Goal: Find specific page/section: Find specific page/section

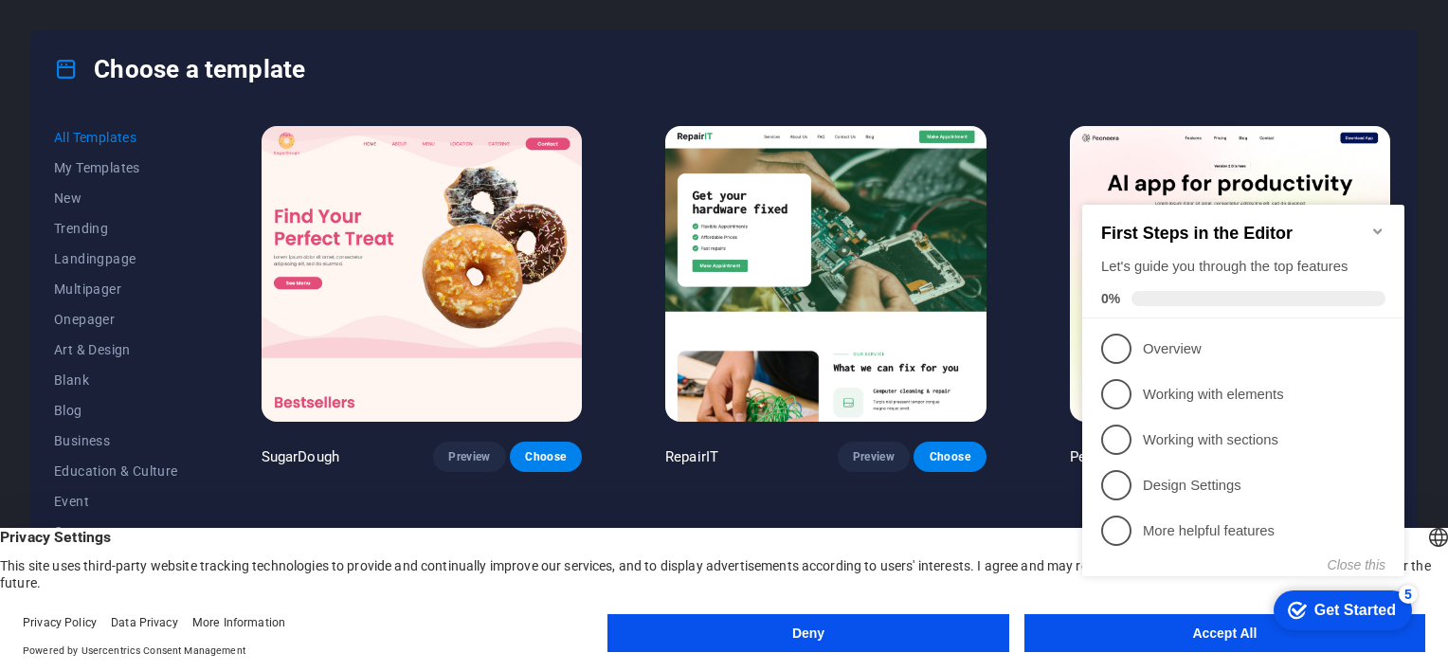
click at [1107, 648] on button "Accept All" at bounding box center [1225, 633] width 401 height 38
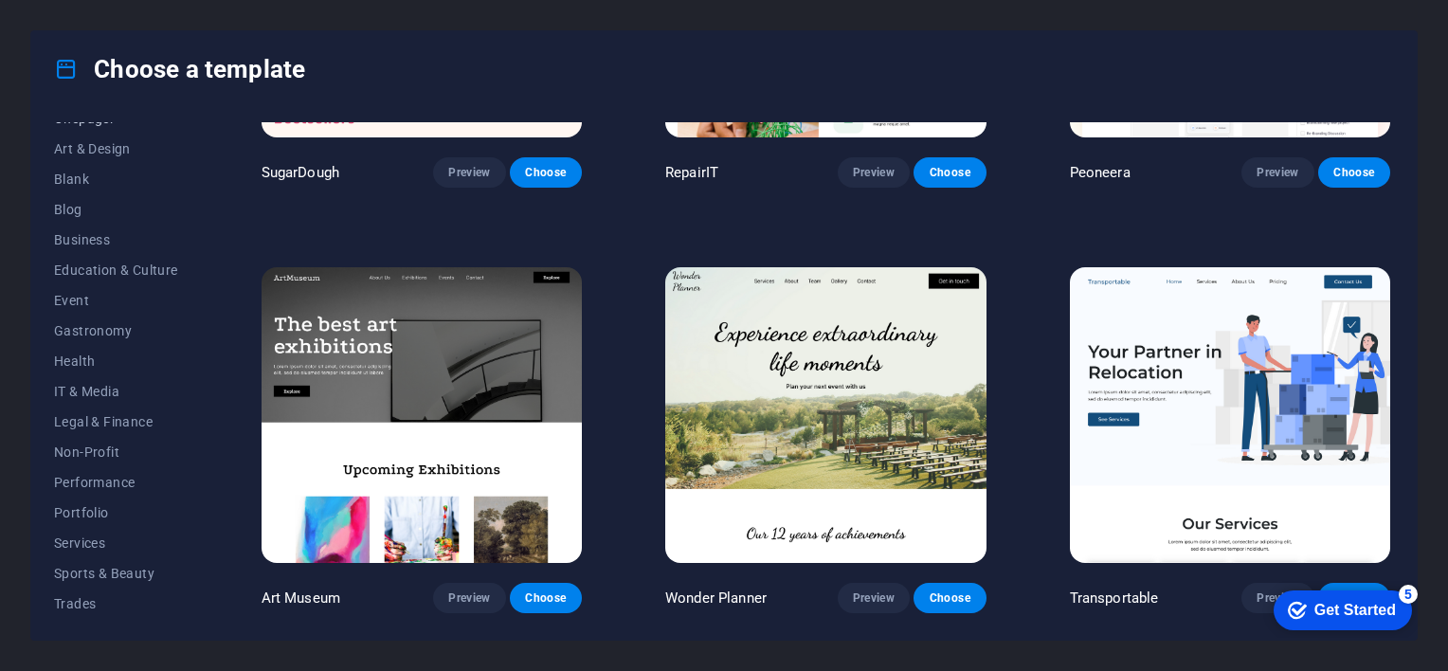
scroll to position [263, 0]
click at [80, 445] on span "Portfolio" at bounding box center [116, 451] width 124 height 15
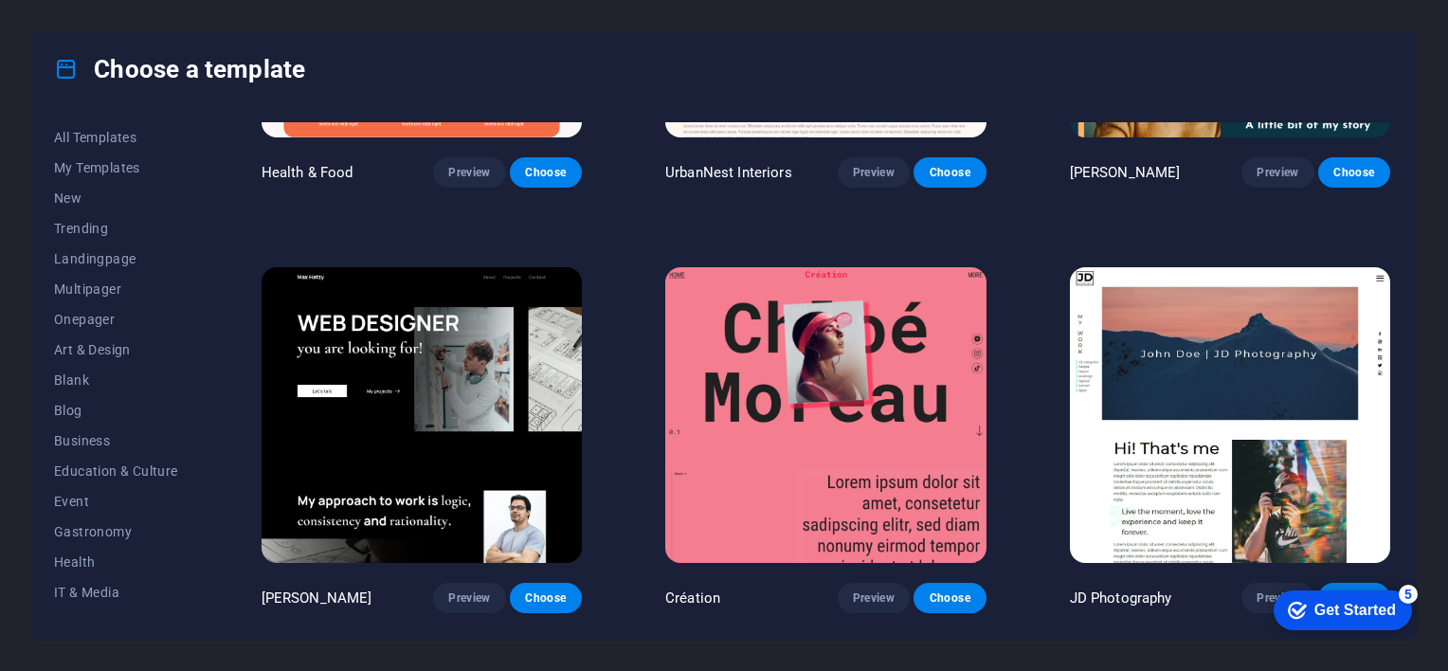
scroll to position [0, 0]
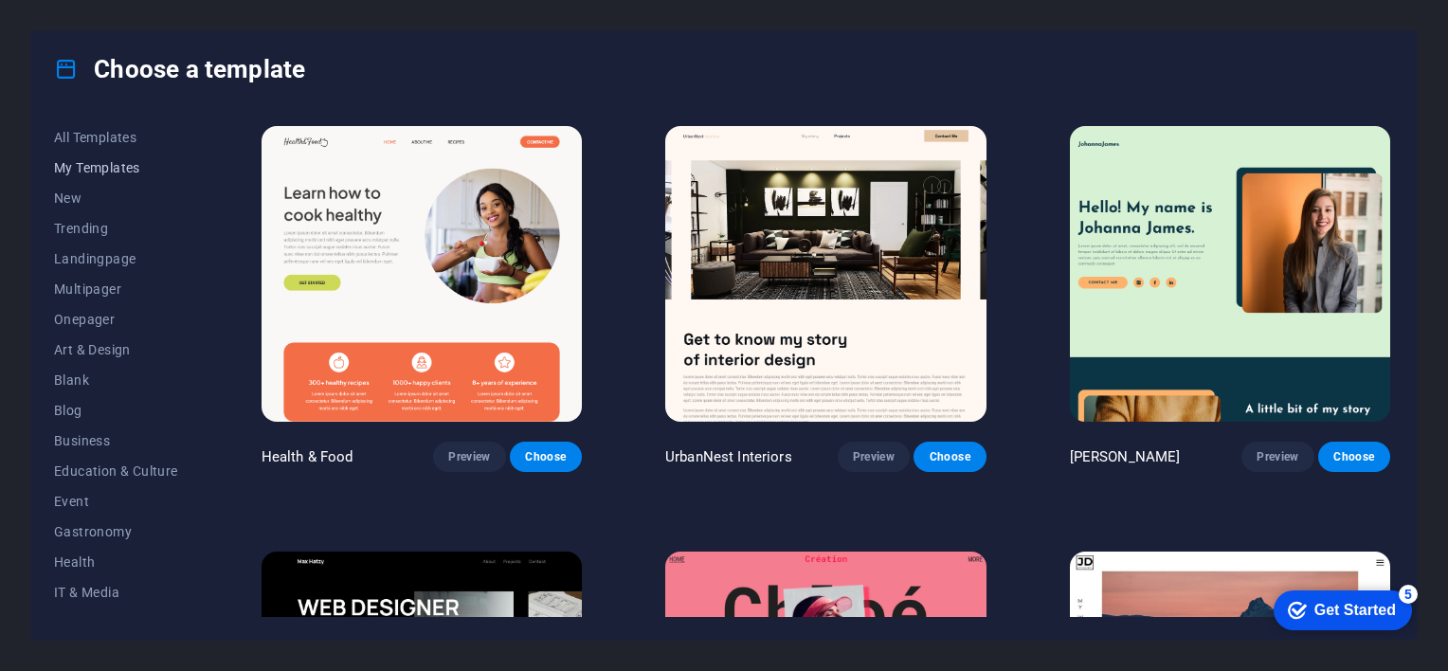
click at [114, 171] on span "My Templates" at bounding box center [116, 167] width 124 height 15
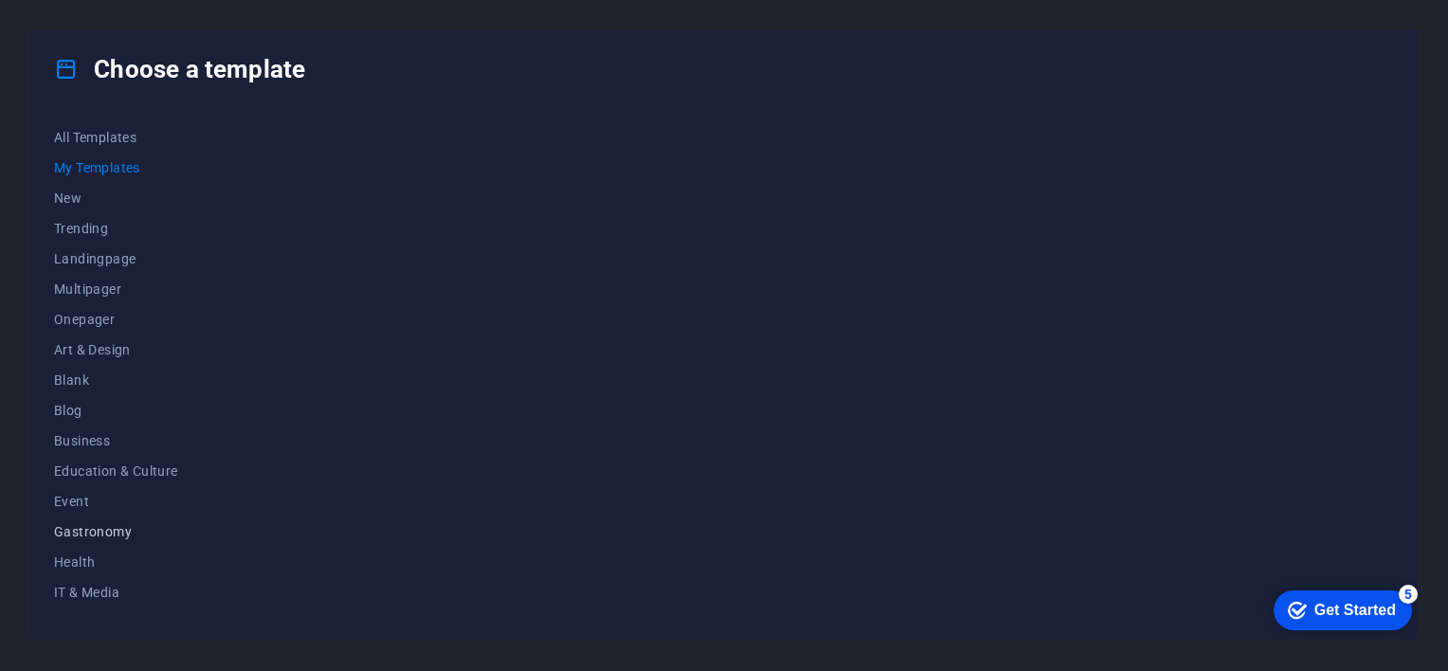
click at [99, 538] on span "Gastronomy" at bounding box center [116, 531] width 124 height 15
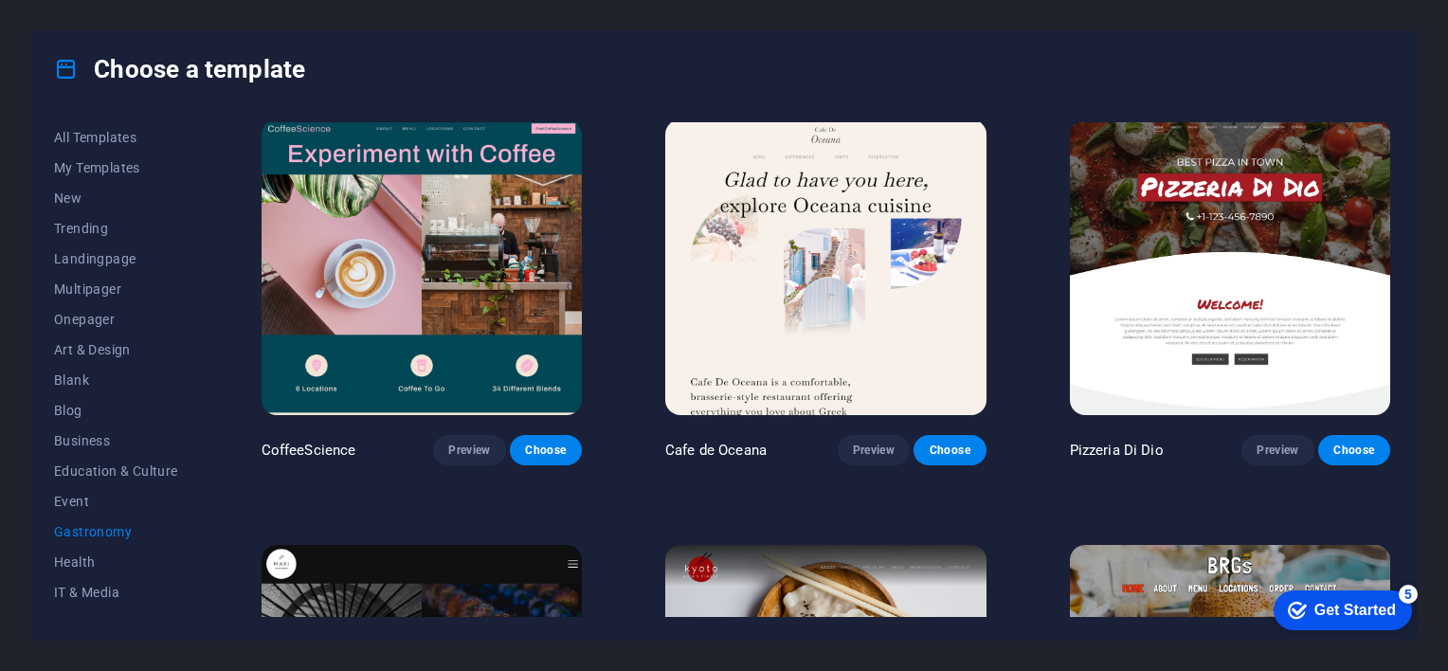
scroll to position [474, 0]
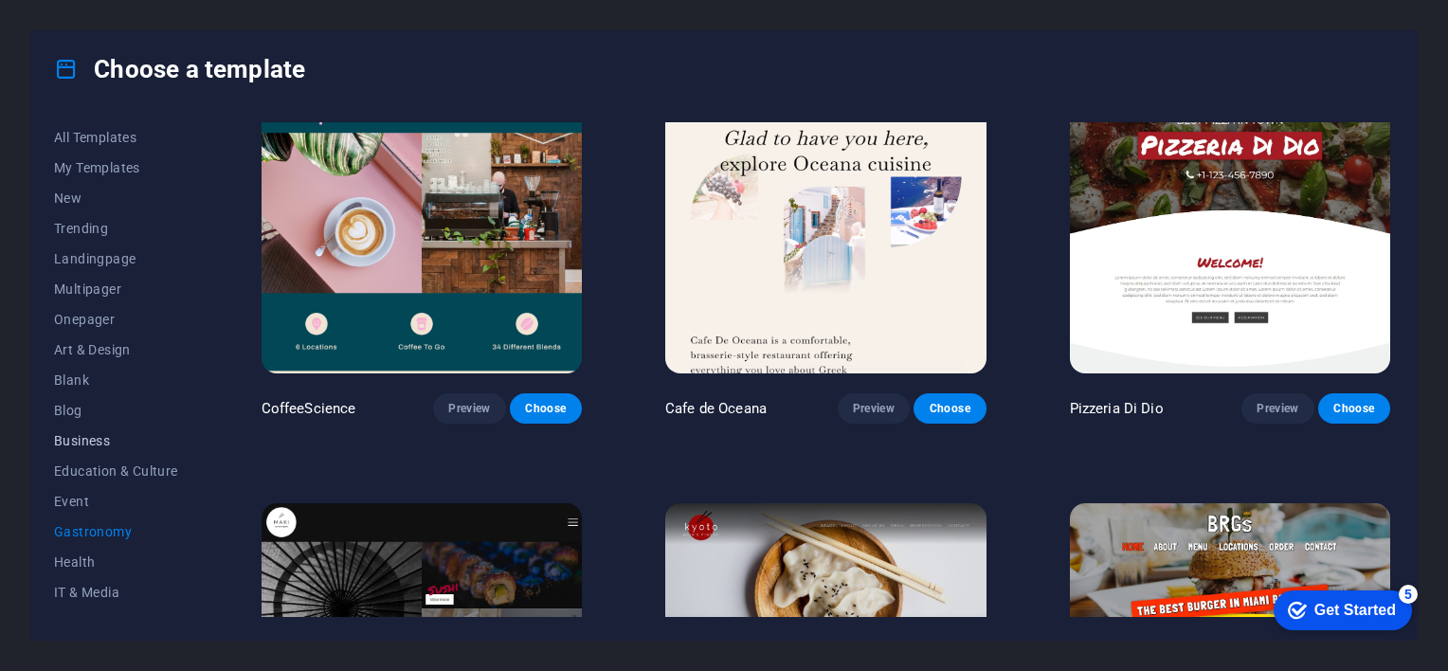
click at [99, 436] on span "Business" at bounding box center [116, 440] width 124 height 15
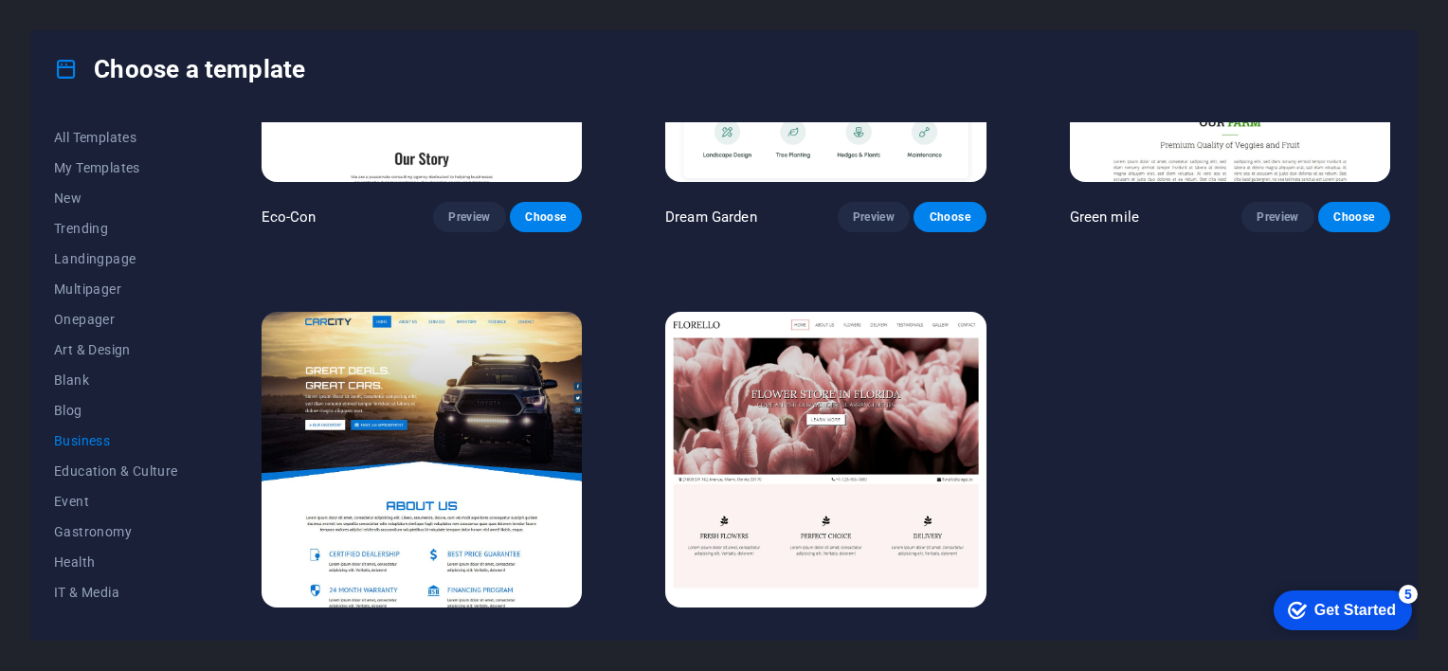
scroll to position [276, 0]
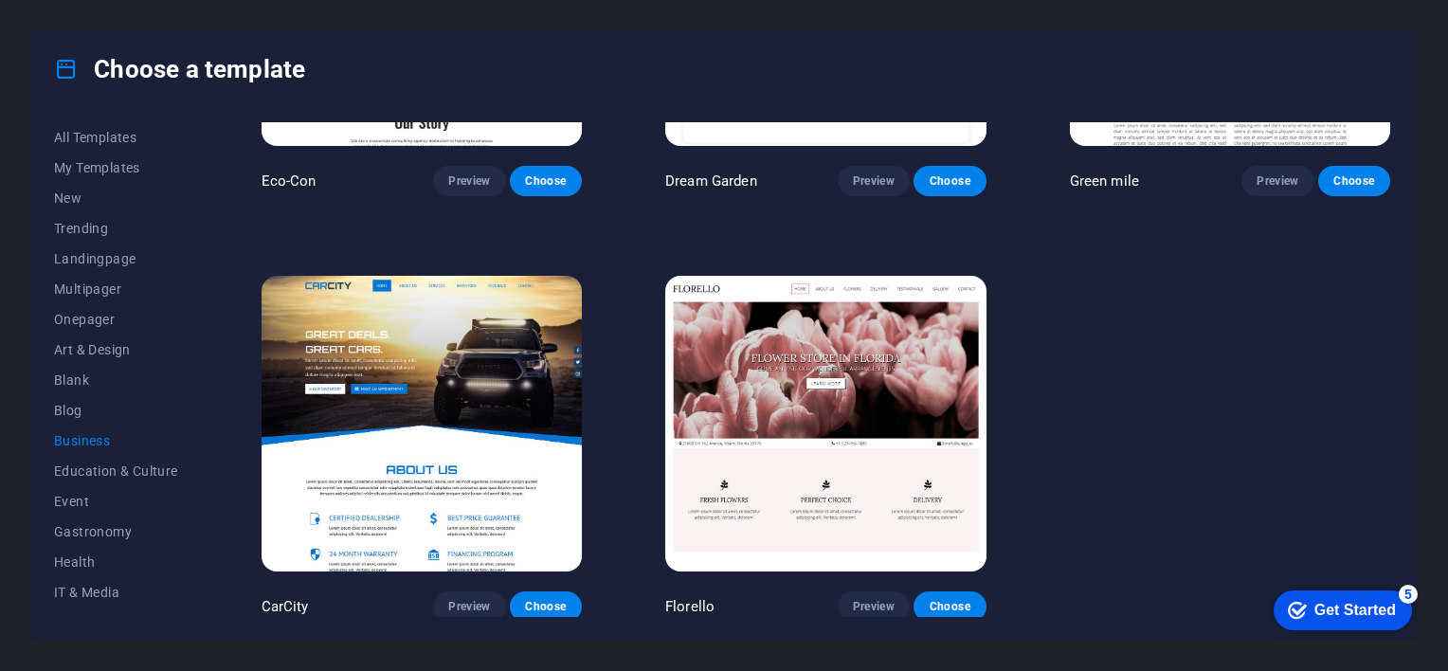
click at [840, 430] on img at bounding box center [825, 424] width 320 height 296
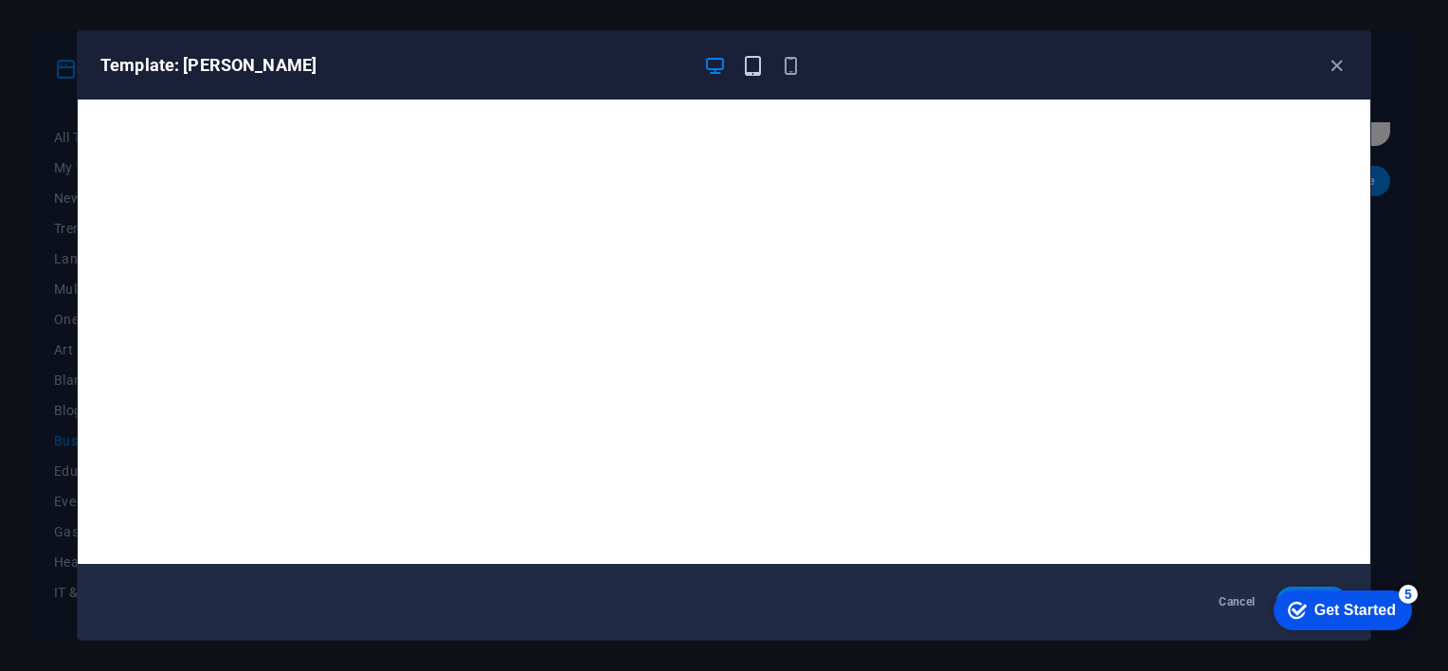
click at [757, 59] on icon "button" at bounding box center [753, 66] width 22 height 22
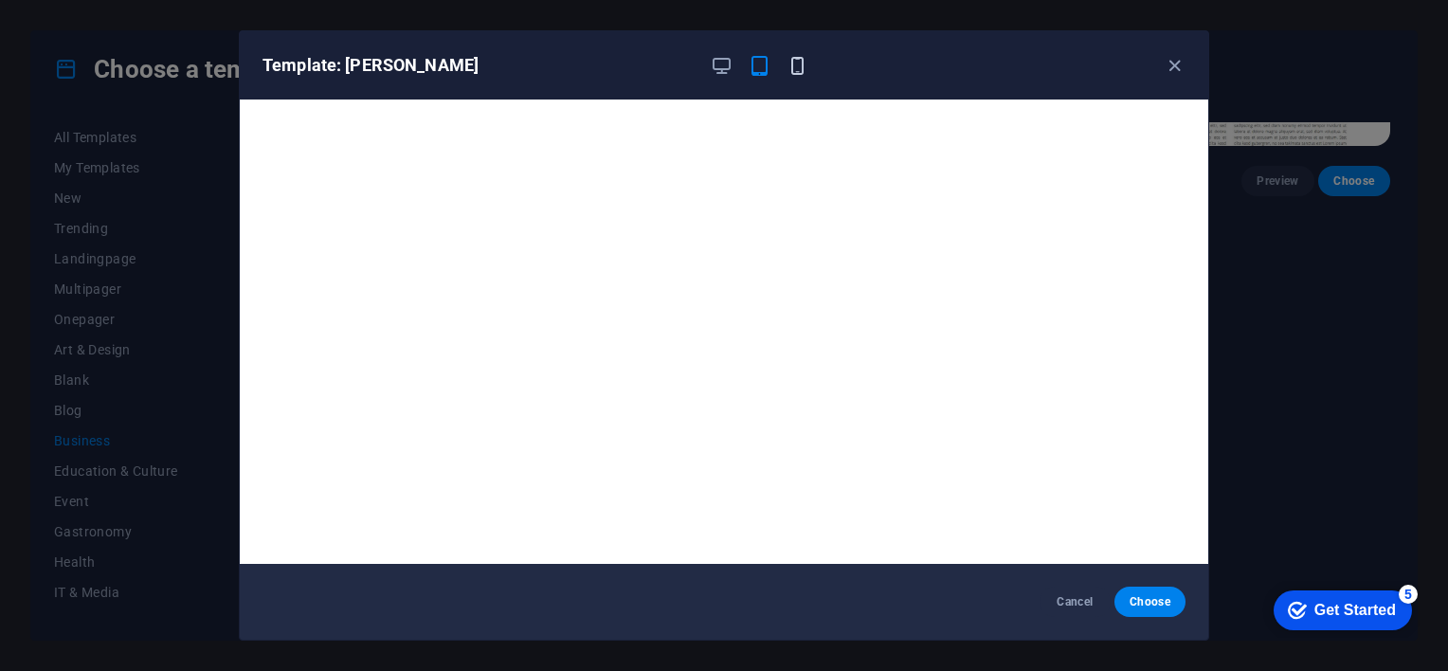
click at [797, 70] on icon "button" at bounding box center [798, 66] width 22 height 22
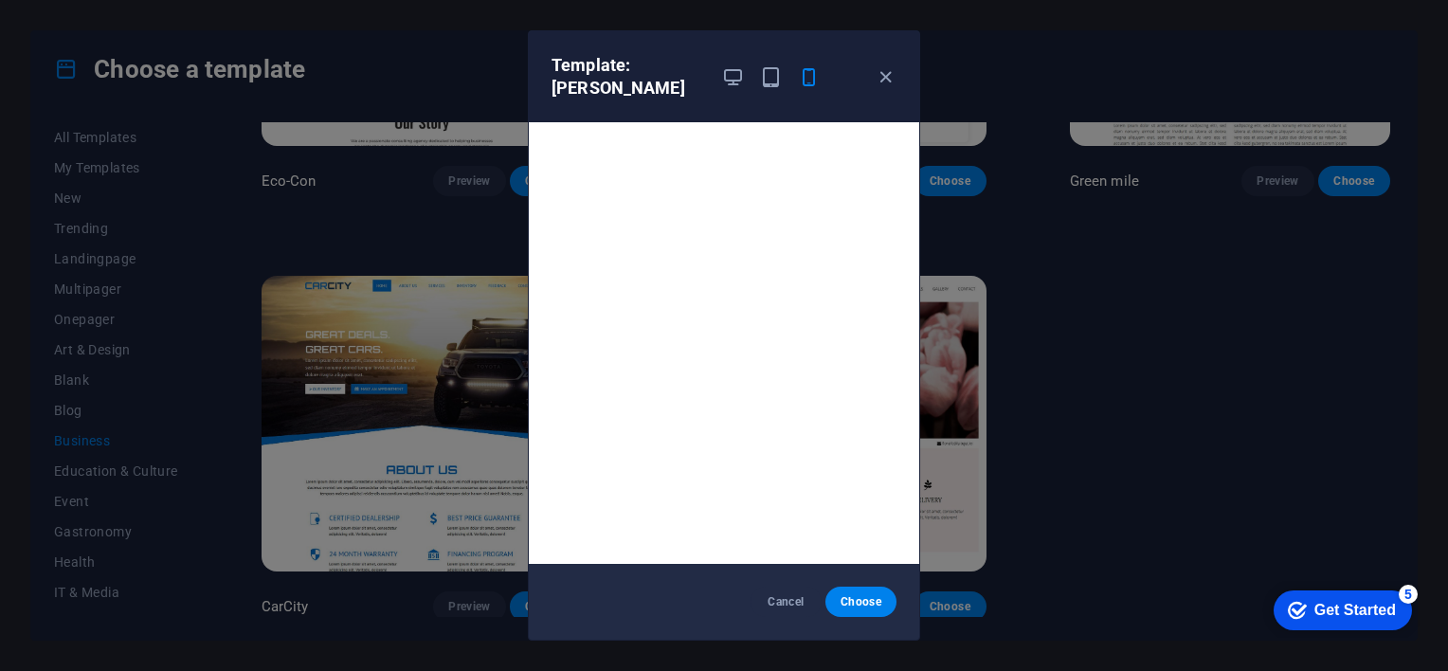
click at [77, 468] on div "Template: [PERSON_NAME] Choose" at bounding box center [724, 335] width 1448 height 671
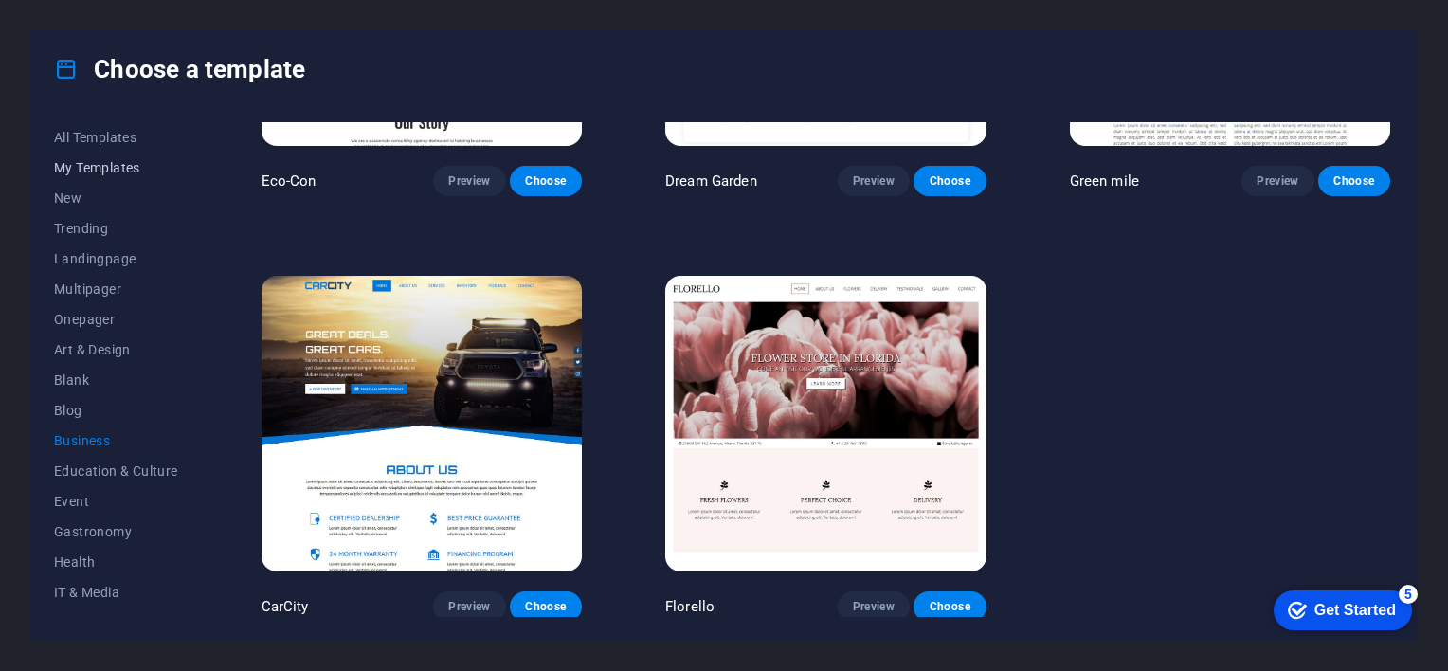
click at [94, 170] on span "My Templates" at bounding box center [116, 167] width 124 height 15
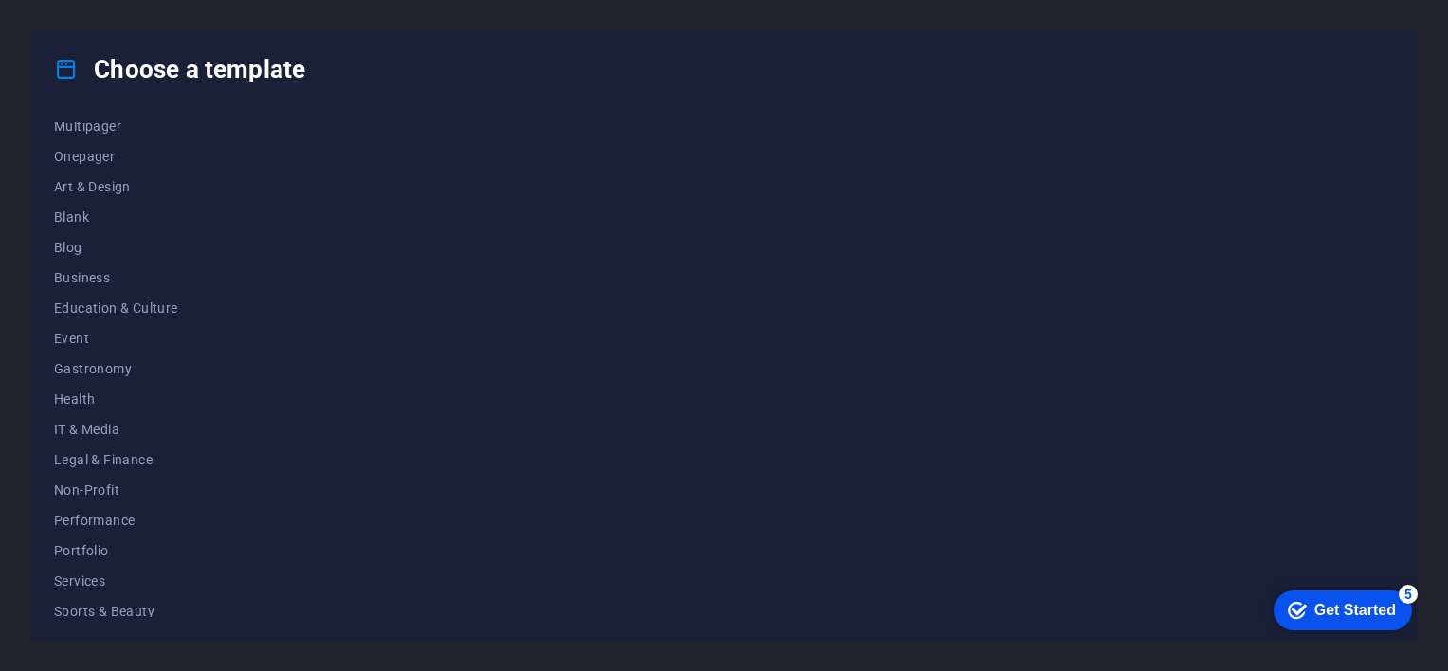
scroll to position [263, 0]
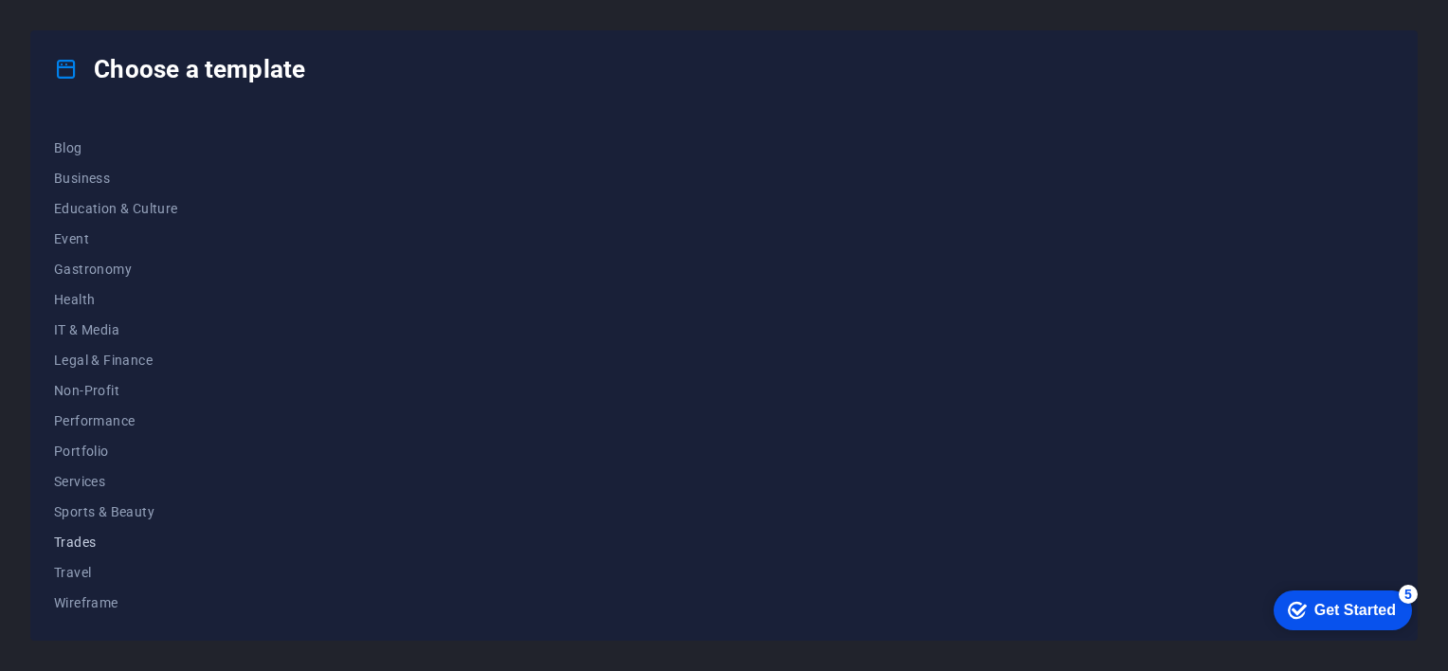
click at [84, 537] on span "Trades" at bounding box center [116, 542] width 124 height 15
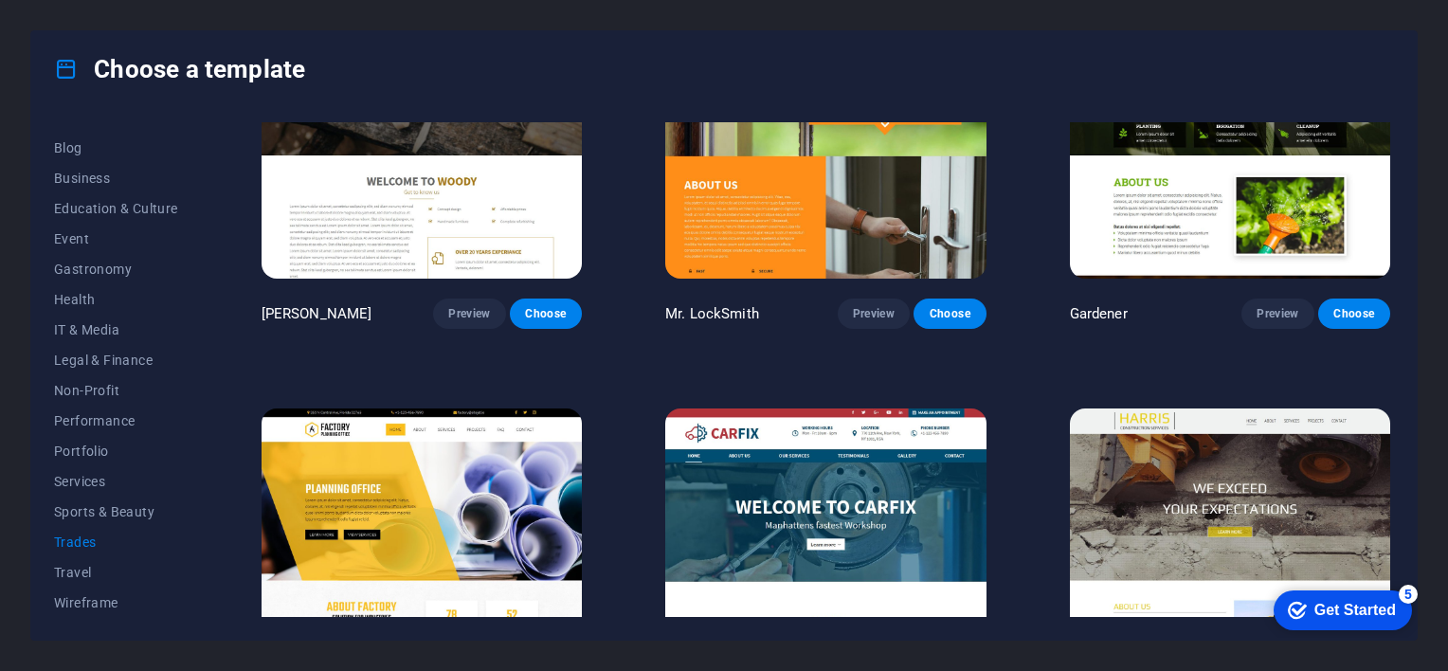
scroll to position [700, 0]
